Goal: Check status

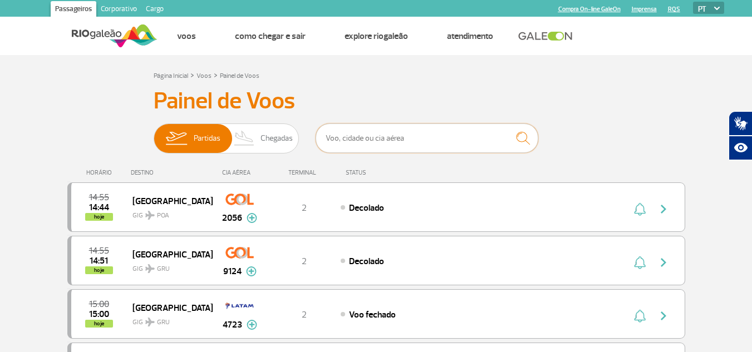
click at [394, 145] on input "text" at bounding box center [427, 139] width 223 height 30
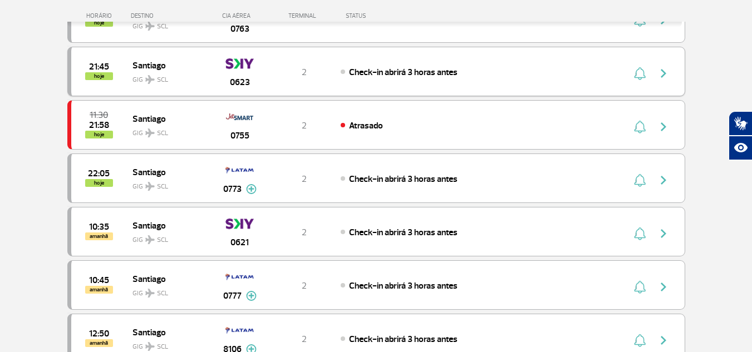
scroll to position [278, 0]
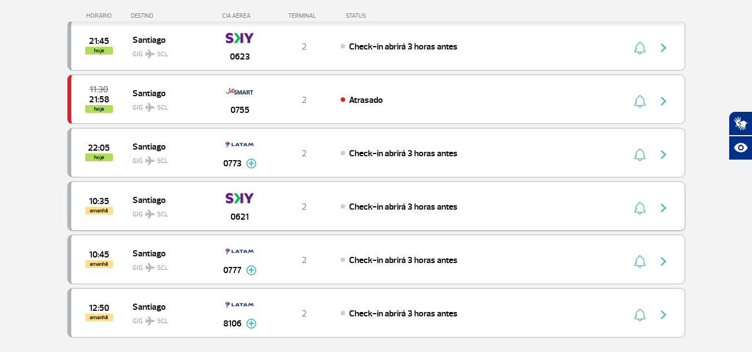
type input "santiago"
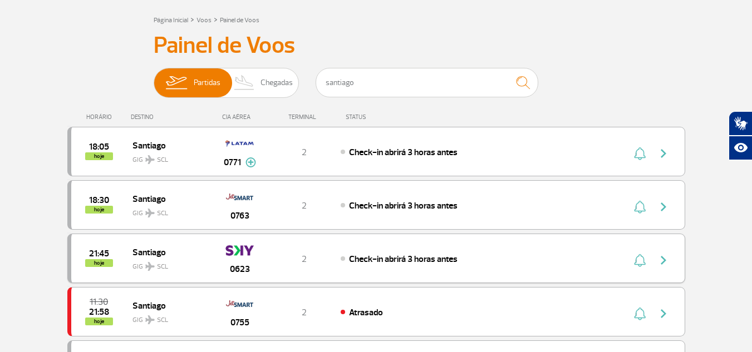
scroll to position [0, 0]
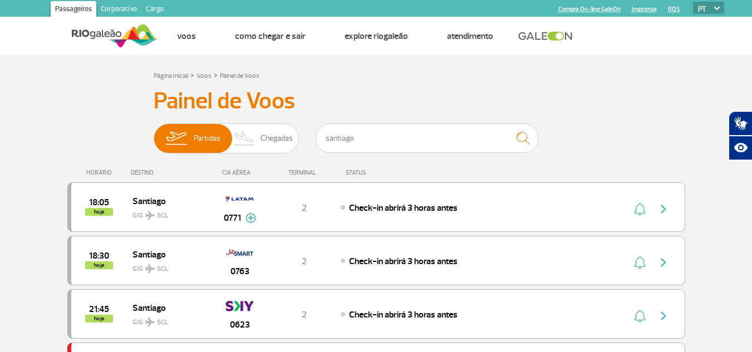
click at [312, 169] on div "TERMINAL" at bounding box center [304, 172] width 72 height 7
click at [362, 136] on input "santiago" at bounding box center [427, 139] width 223 height 30
drag, startPoint x: 362, startPoint y: 136, endPoint x: 243, endPoint y: 169, distance: 123.6
click at [243, 169] on div "Painel de Voos Partidas Chegadas santiago 18:05 hoje Santiago GIG SCL 0771 Parc…" at bounding box center [376, 353] width 618 height 533
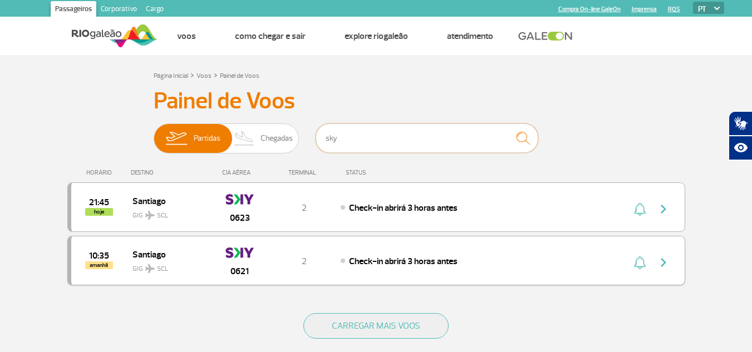
type input "sky"
click at [585, 255] on div "Check-in abrirá 3 horas antes" at bounding box center [463, 261] width 245 height 12
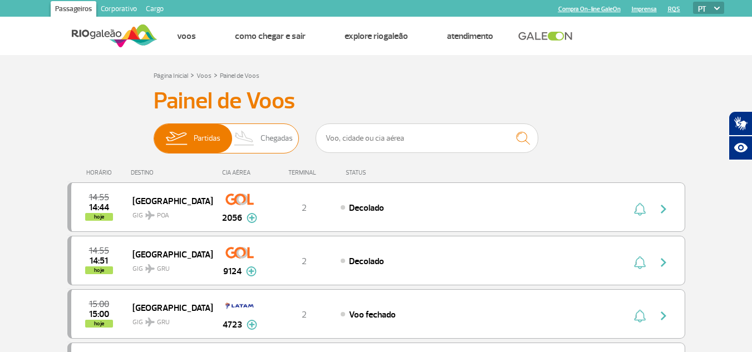
click at [266, 137] on span "Chegadas" at bounding box center [277, 138] width 32 height 29
click at [154, 133] on input "Partidas Chegadas" at bounding box center [154, 133] width 0 height 0
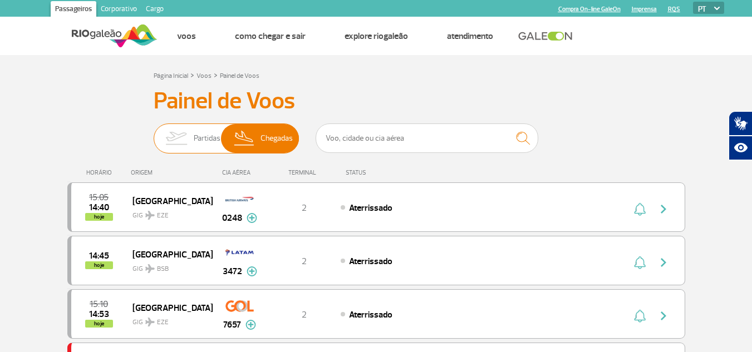
click at [186, 134] on img at bounding box center [176, 138] width 35 height 29
click at [154, 133] on input "Partidas Chegadas" at bounding box center [154, 133] width 0 height 0
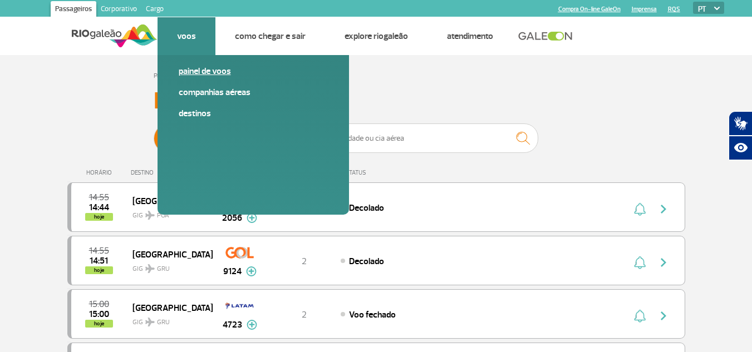
click at [210, 69] on link "Painel de voos" at bounding box center [253, 71] width 149 height 12
click at [218, 71] on link "Painel de voos" at bounding box center [253, 71] width 149 height 12
click at [188, 68] on link "Painel de voos" at bounding box center [253, 71] width 149 height 12
click at [197, 73] on link "Painel de voos" at bounding box center [253, 71] width 149 height 12
click at [214, 73] on link "Painel de voos" at bounding box center [253, 71] width 149 height 12
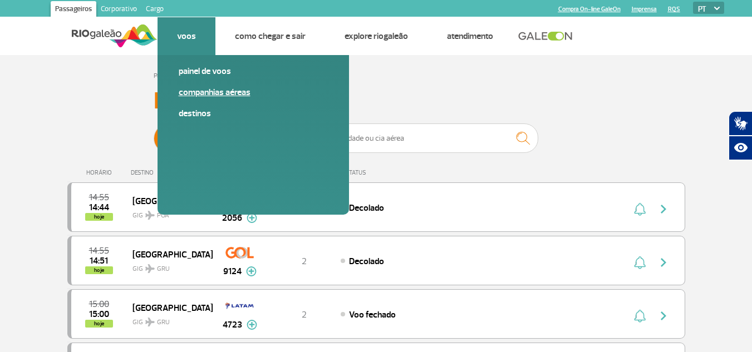
click at [225, 94] on link "Companhias Aéreas" at bounding box center [253, 92] width 149 height 12
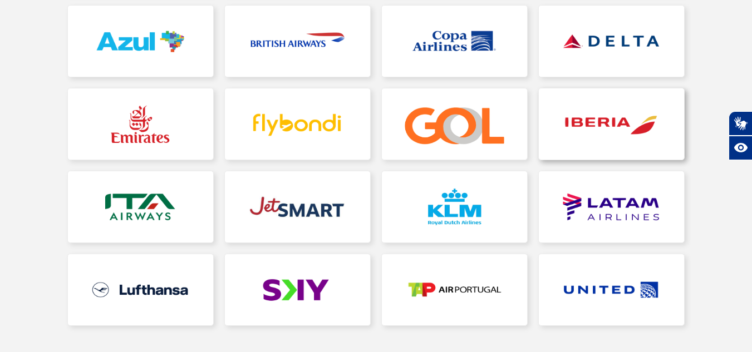
scroll to position [278, 0]
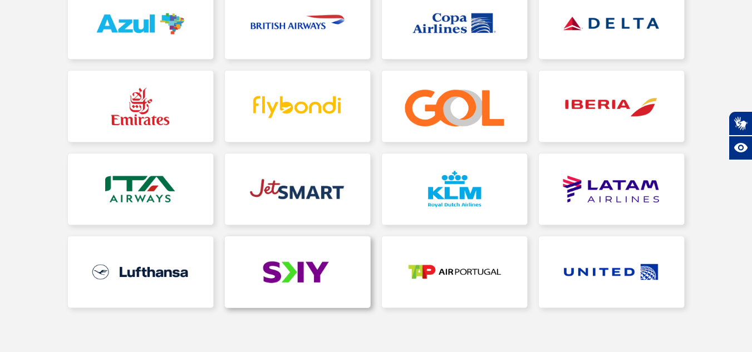
click at [303, 257] on link at bounding box center [297, 272] width 145 height 71
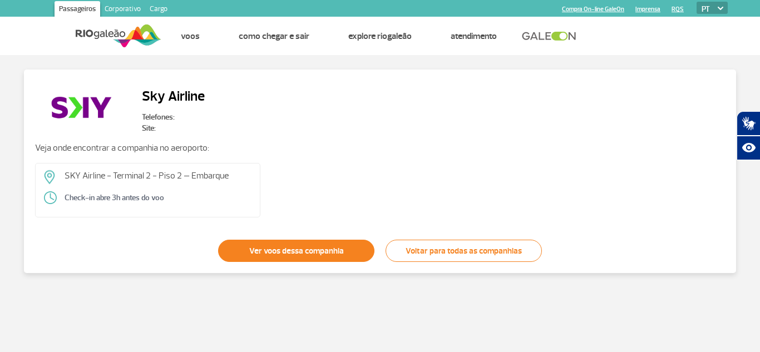
click at [301, 257] on link "Ver voos dessa companhia" at bounding box center [296, 251] width 156 height 22
